Goal: Check status: Check status

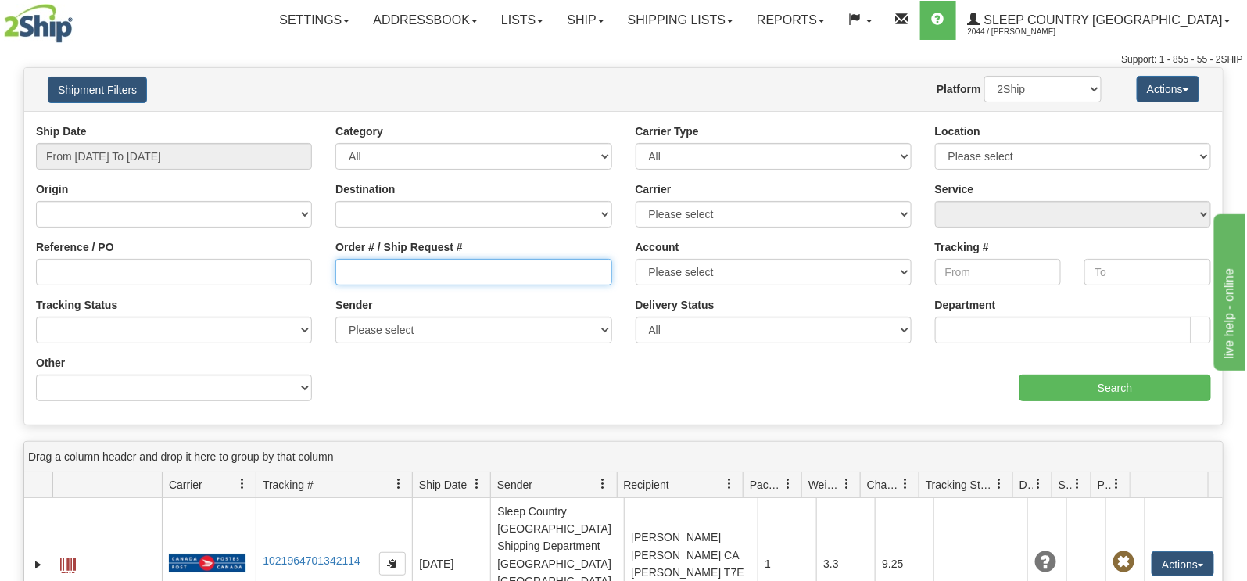
click at [440, 278] on input "Order # / Ship Request #" at bounding box center [474, 272] width 276 height 27
click at [368, 271] on input "Order # / Ship Request #" at bounding box center [474, 272] width 276 height 27
type input "1055726"
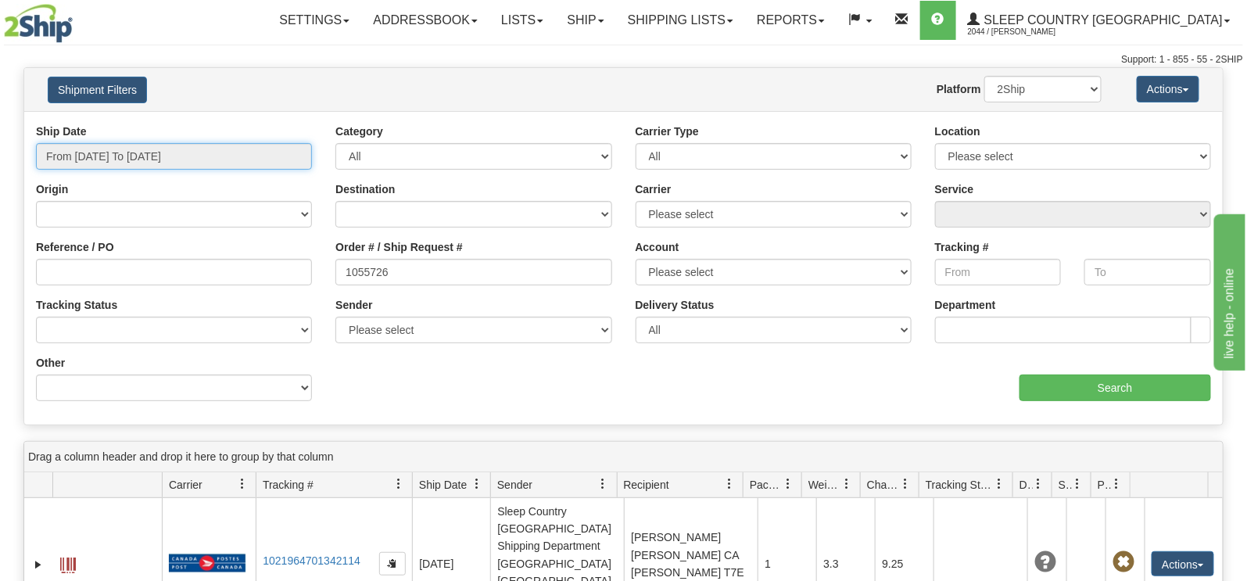
click at [208, 164] on input "From [DATE] To [DATE]" at bounding box center [174, 156] width 276 height 27
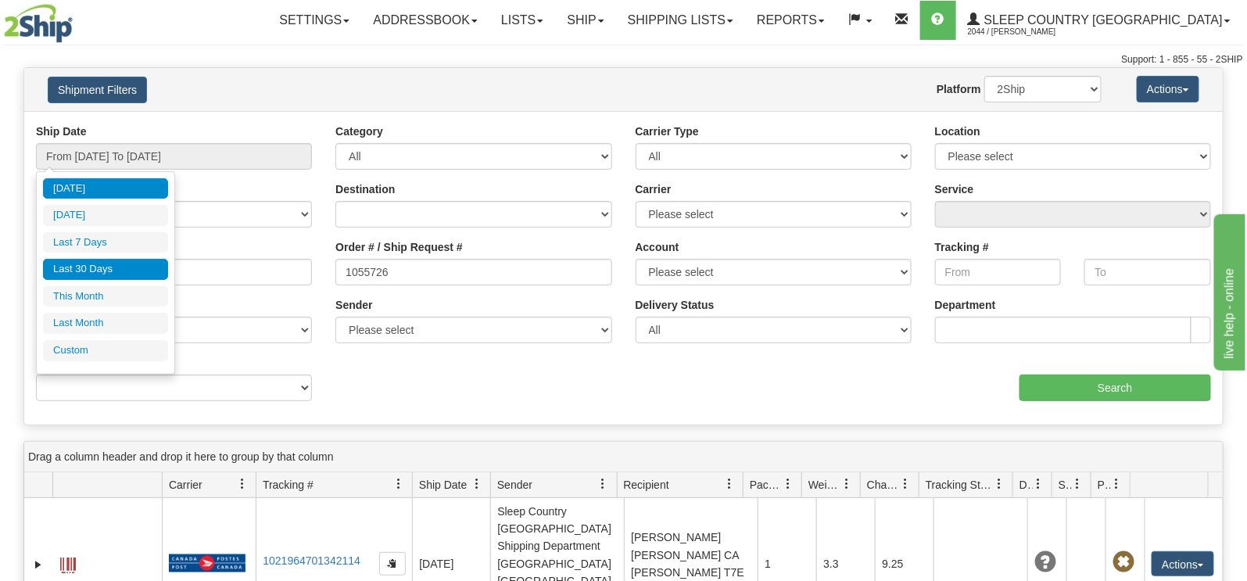
click at [143, 272] on li "Last 30 Days" at bounding box center [105, 269] width 125 height 21
type input "From [DATE] To [DATE]"
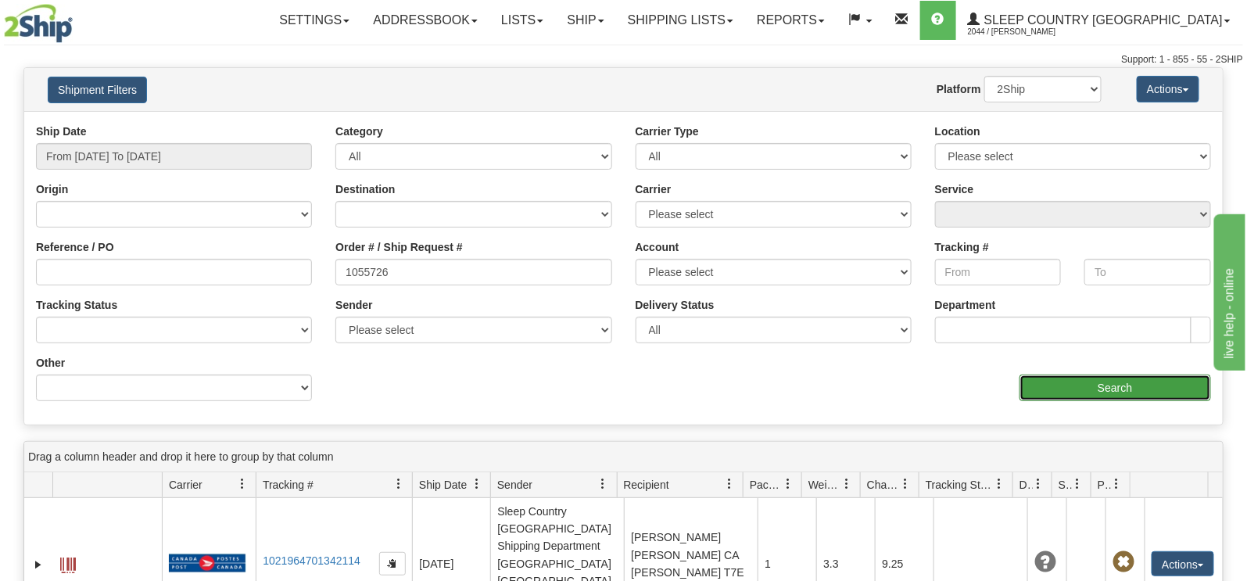
click at [1143, 389] on input "Search" at bounding box center [1116, 388] width 192 height 27
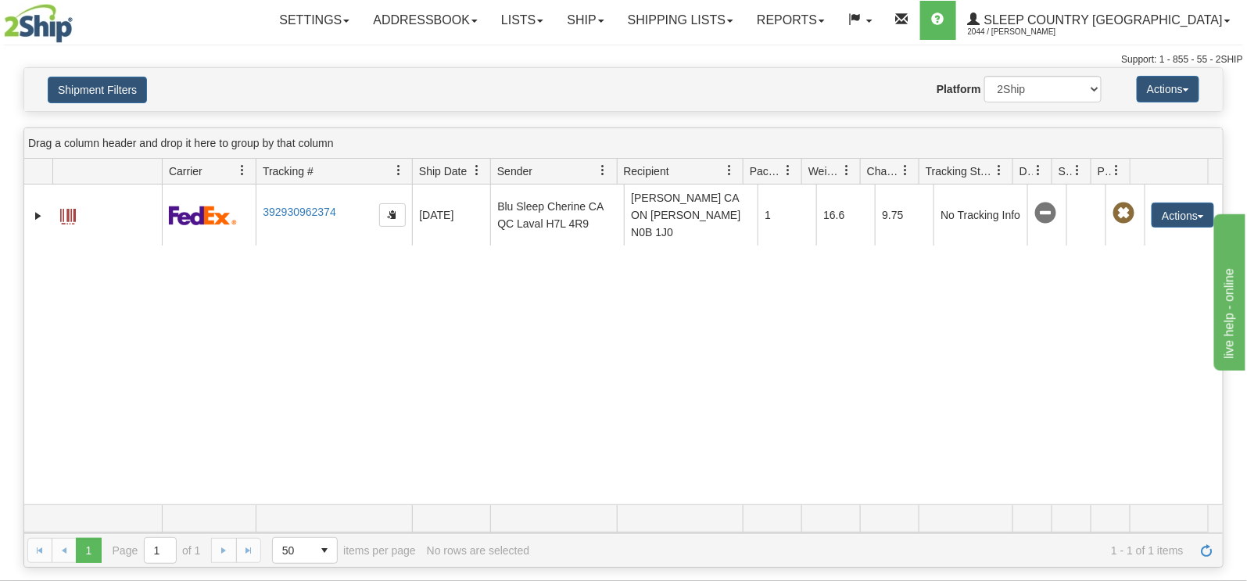
click at [571, 278] on div "31552859 2044 392930962374 [DATE] [DATE] 03:32:59 PM Blu Sleep [GEOGRAPHIC_DATA…" at bounding box center [623, 345] width 1199 height 320
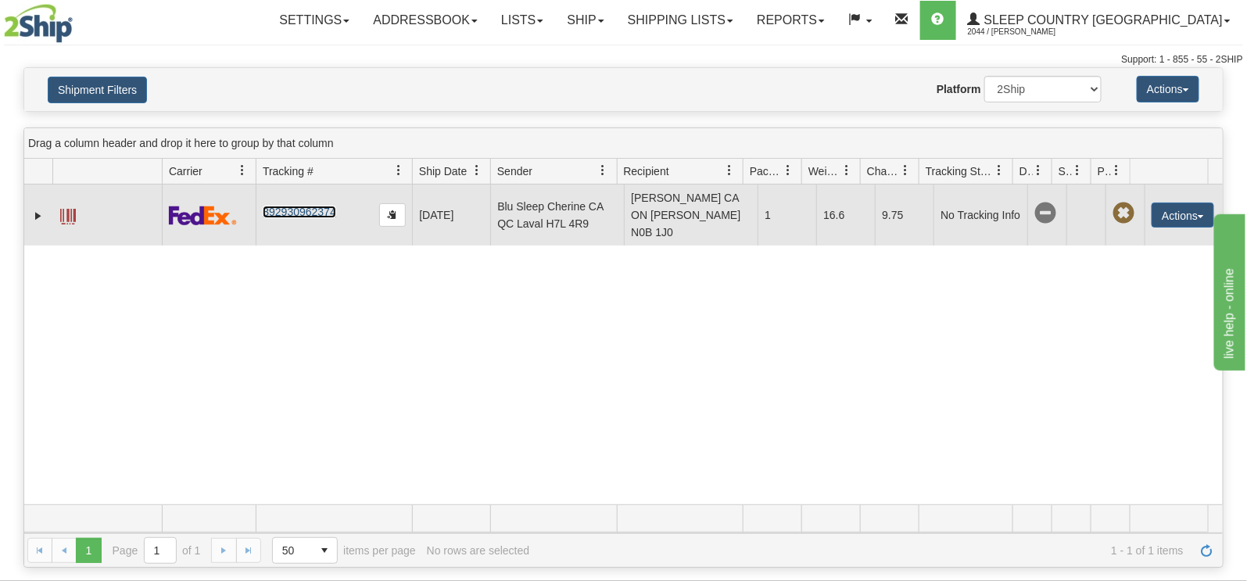
click at [295, 206] on link "392930962374" at bounding box center [299, 212] width 73 height 13
